Goal: Task Accomplishment & Management: Complete application form

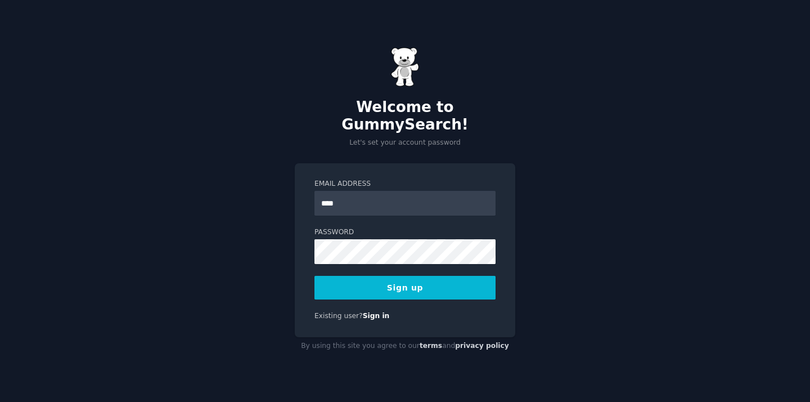
type input "**********"
click at [446, 286] on button "Sign up" at bounding box center [404, 288] width 181 height 24
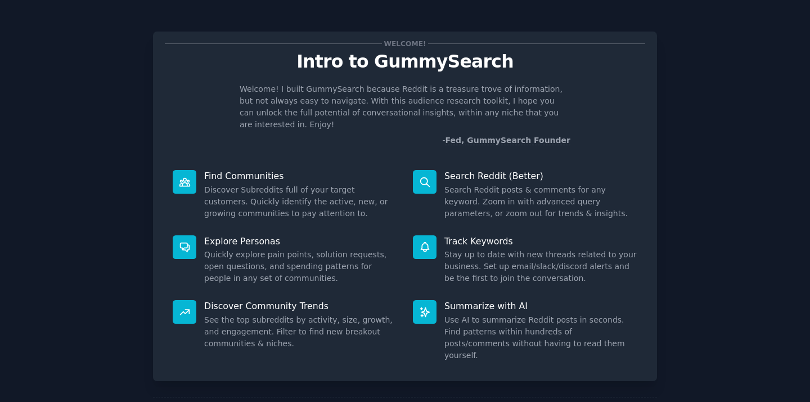
scroll to position [38, 0]
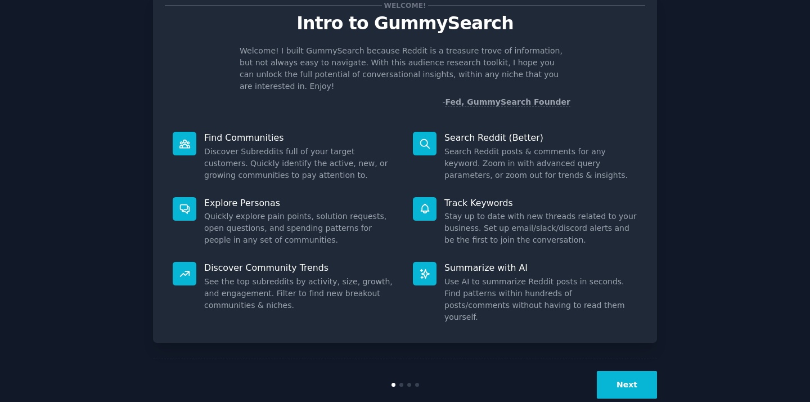
click at [633, 371] on button "Next" at bounding box center [627, 385] width 60 height 28
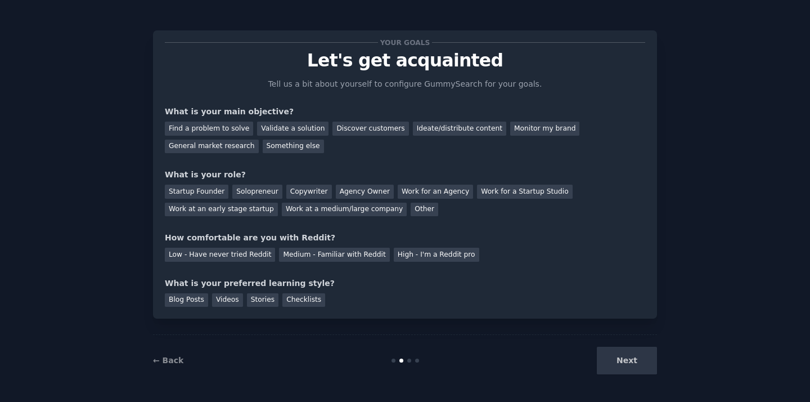
scroll to position [1, 0]
click at [520, 128] on div "Monitor my brand" at bounding box center [544, 129] width 69 height 14
click at [411, 210] on div "Other" at bounding box center [425, 210] width 28 height 14
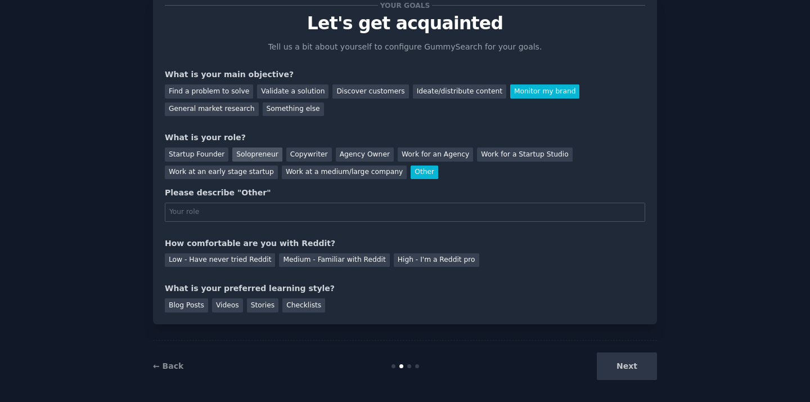
click at [267, 154] on div "Solopreneur" at bounding box center [257, 154] width 50 height 14
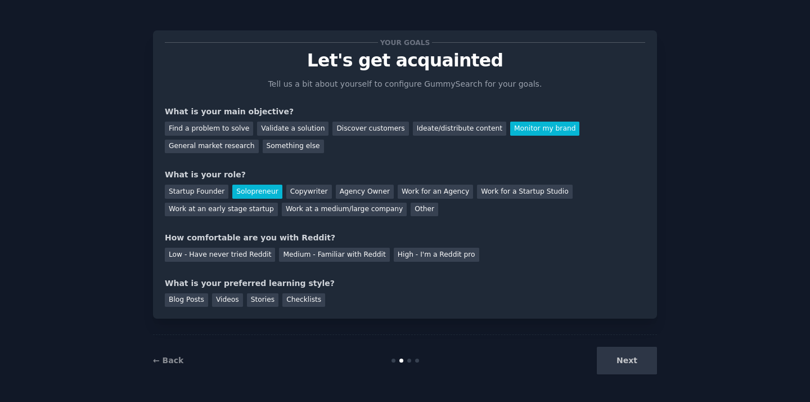
scroll to position [1, 0]
click at [336, 253] on div "Medium - Familiar with Reddit" at bounding box center [334, 255] width 110 height 14
click at [188, 303] on div "Blog Posts" at bounding box center [186, 300] width 43 height 14
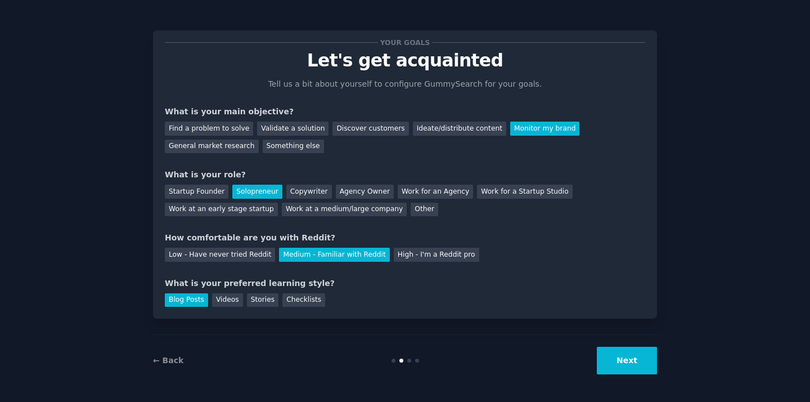
click at [638, 362] on button "Next" at bounding box center [627, 361] width 60 height 28
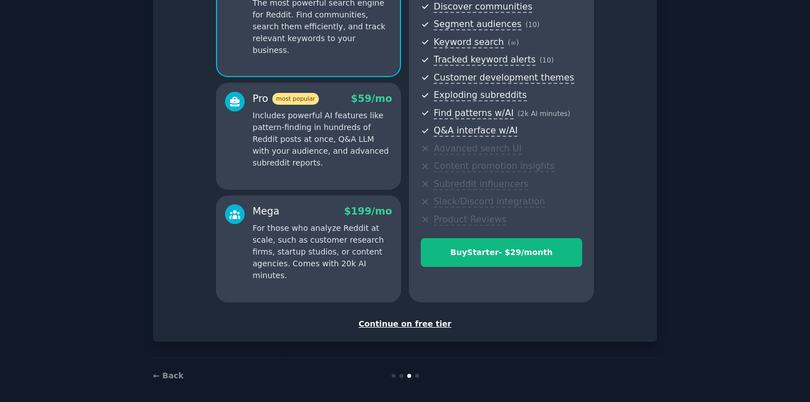
scroll to position [138, 0]
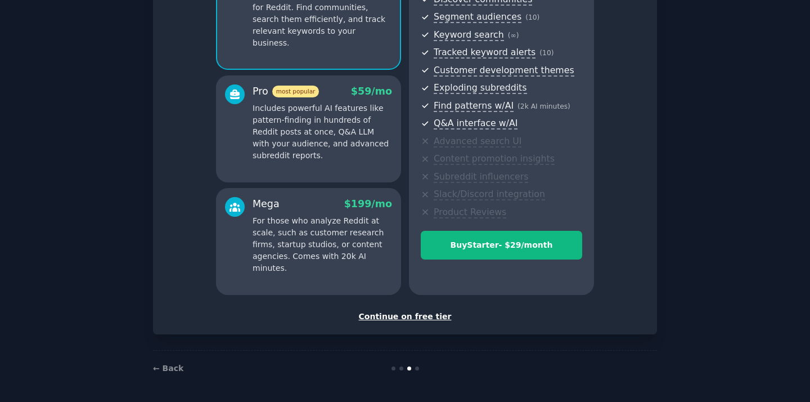
click at [399, 317] on div "Continue on free tier" at bounding box center [405, 317] width 480 height 12
